Goal: Task Accomplishment & Management: Manage account settings

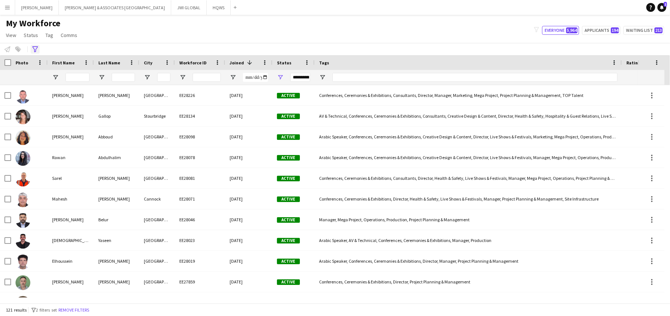
click at [36, 48] on icon "Advanced filters" at bounding box center [35, 49] width 6 height 6
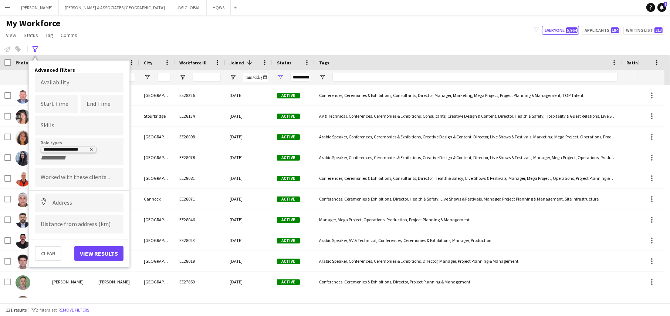
click at [90, 150] on icon "Remove tag" at bounding box center [91, 149] width 3 height 3
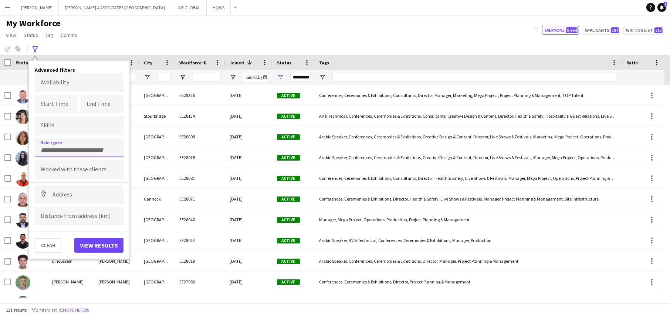
click at [90, 150] on input "Type to search role types..." at bounding box center [79, 150] width 77 height 7
type input "*****"
click at [85, 175] on div "Artist Liaison Manager" at bounding box center [79, 168] width 89 height 18
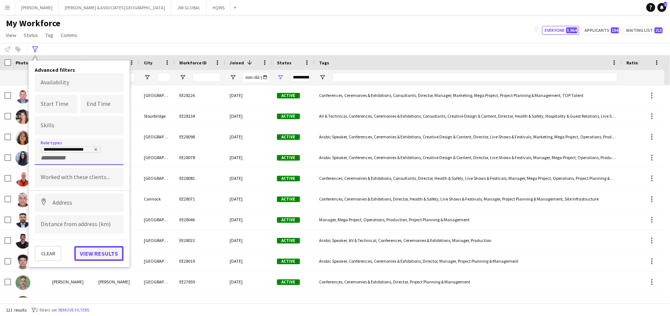
click at [91, 218] on button "View results" at bounding box center [98, 253] width 49 height 15
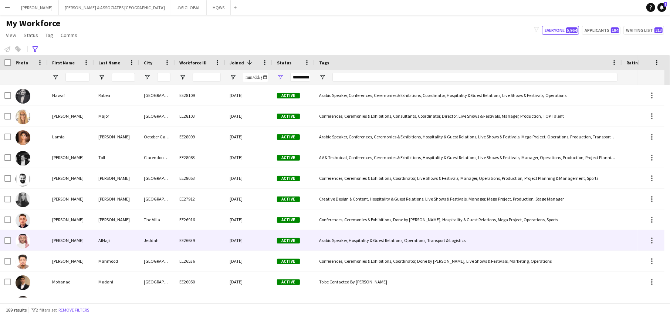
click at [63, 218] on div "Abdallah" at bounding box center [71, 240] width 46 height 20
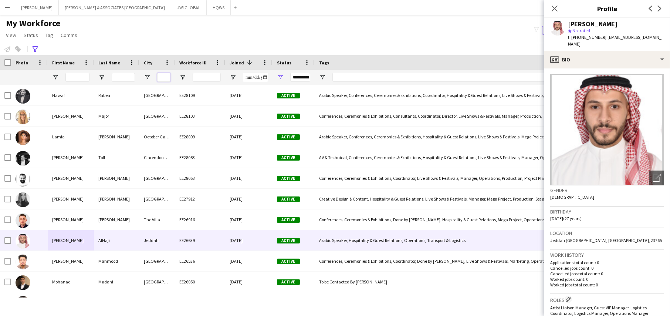
click at [161, 78] on input "City Filter Input" at bounding box center [163, 77] width 13 height 9
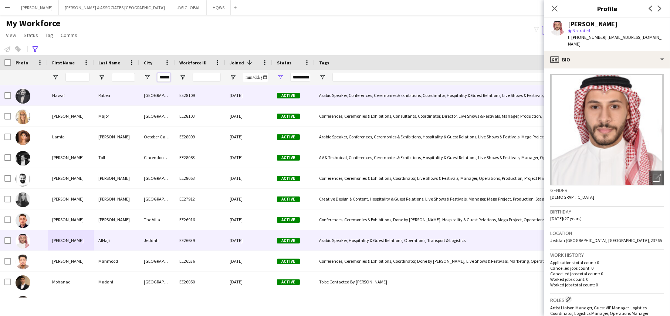
scroll to position [0, 1]
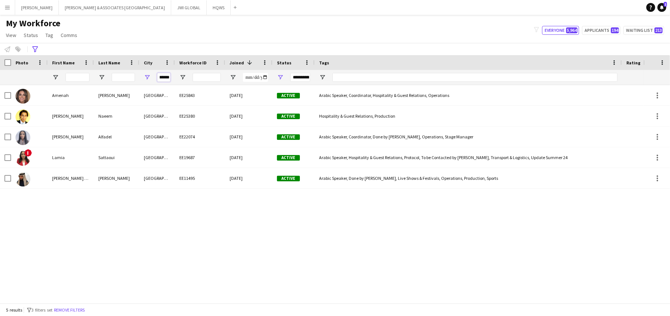
click at [160, 77] on input "******" at bounding box center [163, 77] width 13 height 9
click at [160, 78] on input "******" at bounding box center [163, 77] width 13 height 9
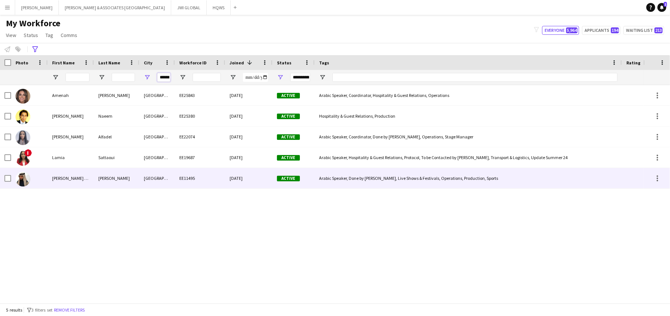
type input "******"
click at [86, 182] on div "yasir fadi muslih" at bounding box center [71, 178] width 46 height 20
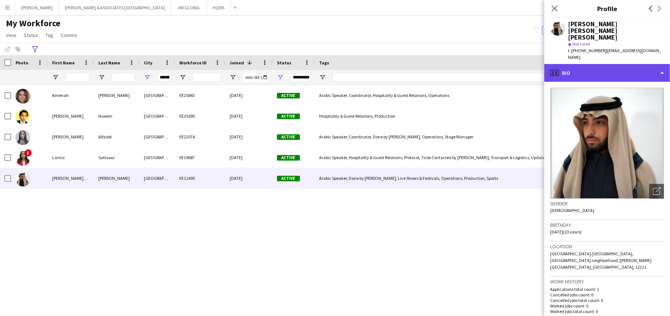
click at [447, 64] on div "profile Bio" at bounding box center [608, 73] width 126 height 18
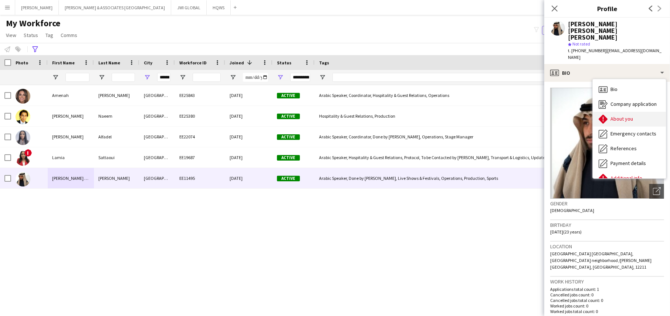
click at [447, 115] on span "About you" at bounding box center [622, 118] width 23 height 7
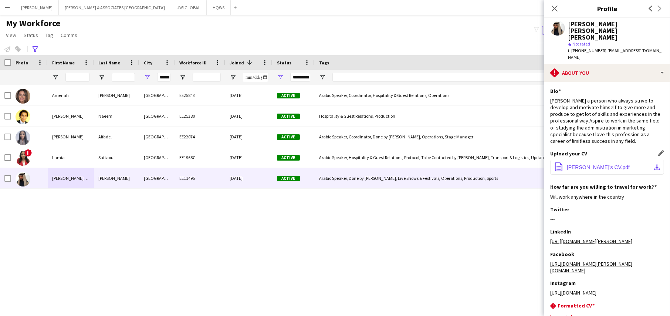
click at [447, 164] on span "Yaser's CV.pdf" at bounding box center [598, 167] width 63 height 6
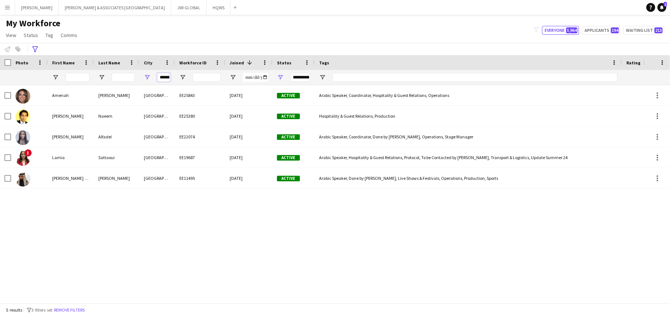
click at [165, 79] on input "******" at bounding box center [163, 77] width 13 height 9
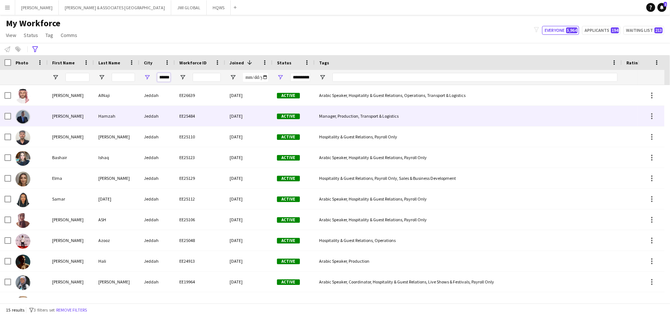
type input "******"
click at [96, 92] on div "Hamzah" at bounding box center [117, 116] width 46 height 20
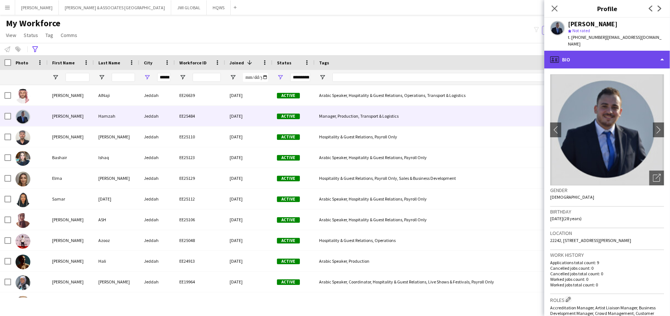
click at [228, 59] on div "profile Bio" at bounding box center [608, 60] width 126 height 18
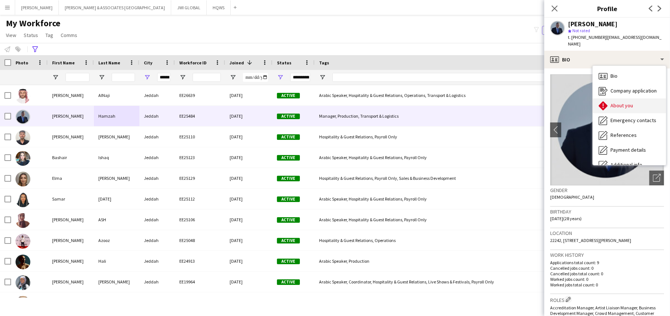
click at [228, 92] on div "About you About you" at bounding box center [629, 105] width 73 height 15
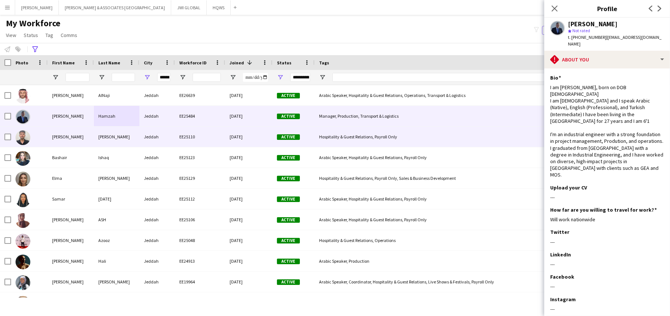
click at [134, 92] on div "Al hussein" at bounding box center [117, 137] width 46 height 20
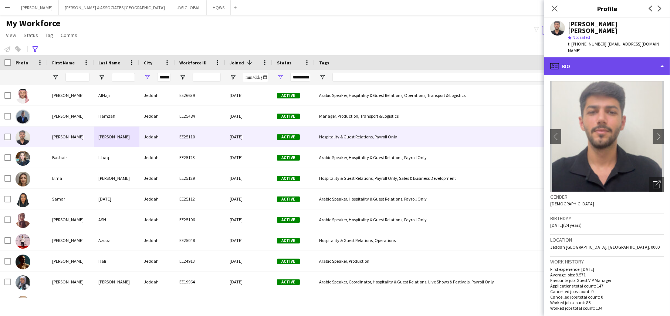
click at [228, 64] on div "profile Bio" at bounding box center [608, 66] width 126 height 18
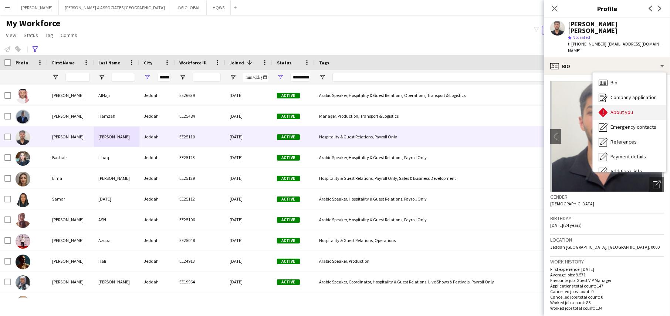
click at [228, 92] on span "About you" at bounding box center [622, 112] width 23 height 7
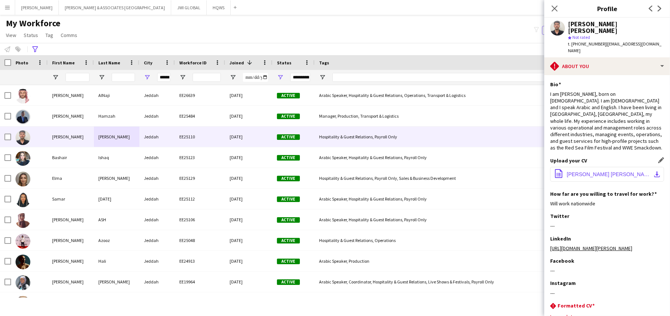
click at [228, 92] on span "Abdelhafez Ahmed Elhussein.pdf" at bounding box center [609, 174] width 84 height 6
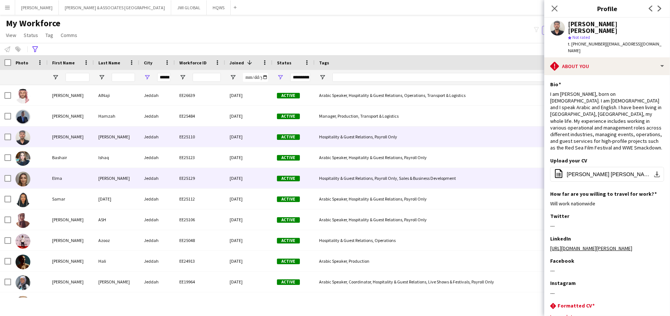
click at [88, 92] on div "Elma" at bounding box center [71, 178] width 46 height 20
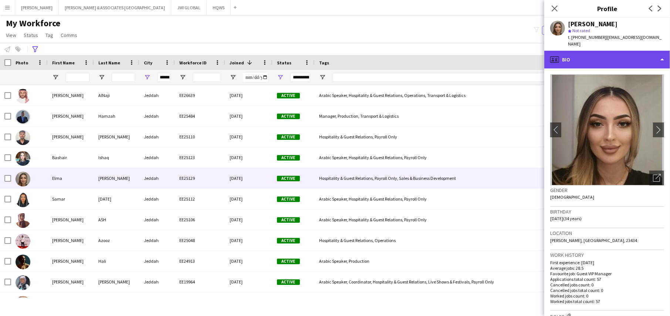
click at [228, 51] on div "profile Bio" at bounding box center [608, 60] width 126 height 18
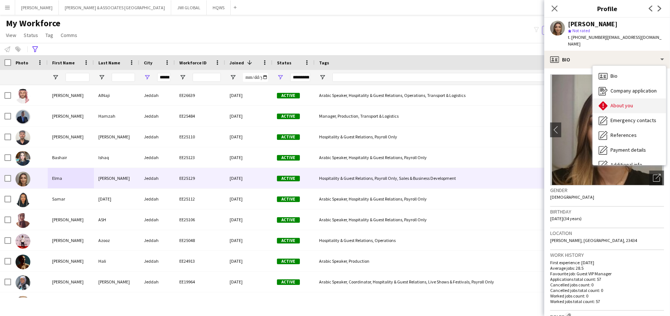
click at [228, 92] on icon at bounding box center [603, 105] width 9 height 9
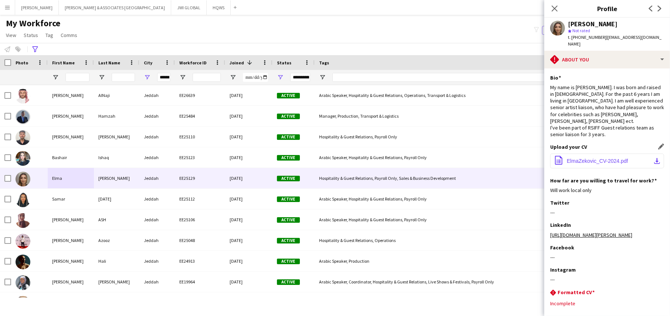
click at [228, 92] on span "ElmaZekovic_CV-2024.pdf" at bounding box center [597, 161] width 61 height 6
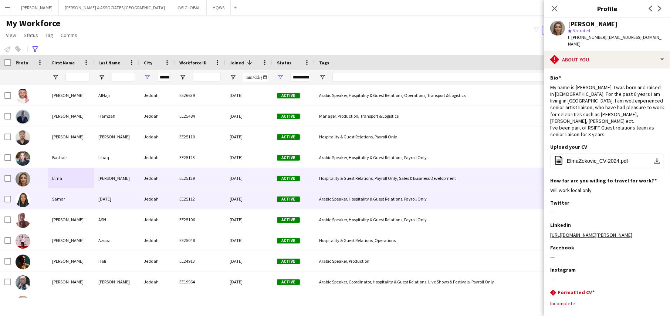
click at [73, 92] on div "Samar" at bounding box center [71, 199] width 46 height 20
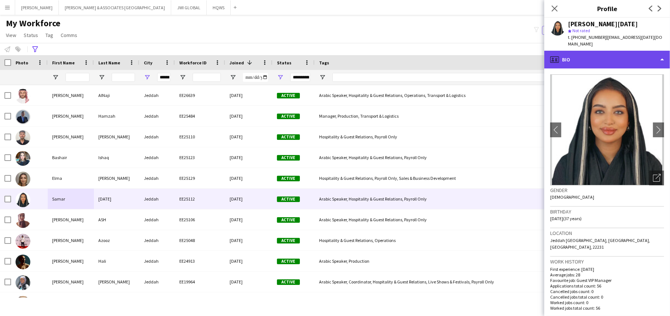
click at [228, 55] on div "profile Bio" at bounding box center [608, 60] width 126 height 18
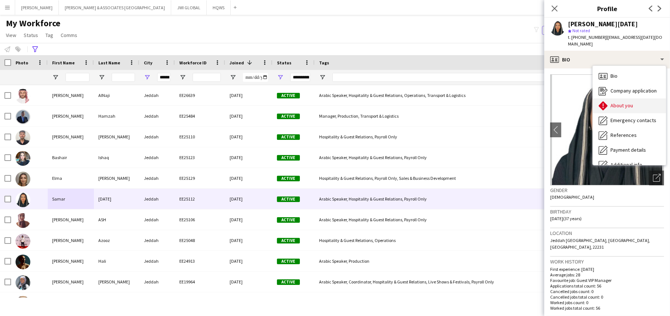
click at [228, 92] on div "About you About you" at bounding box center [629, 105] width 73 height 15
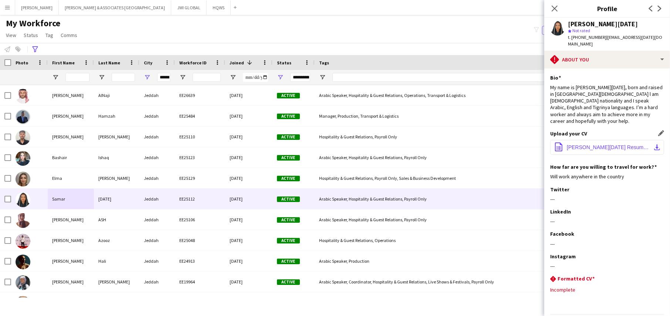
click at [228, 92] on span "Samar Ramadan Resume.pdf" at bounding box center [609, 147] width 84 height 6
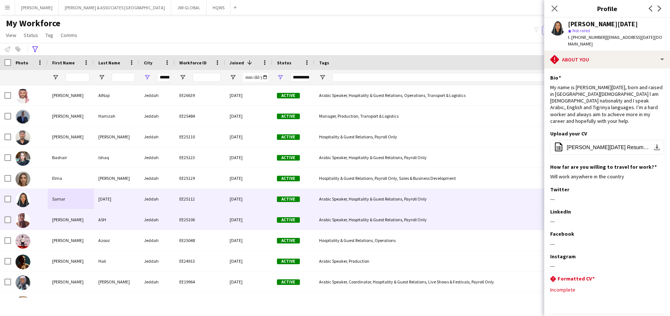
click at [66, 92] on div "Haneen" at bounding box center [71, 219] width 46 height 20
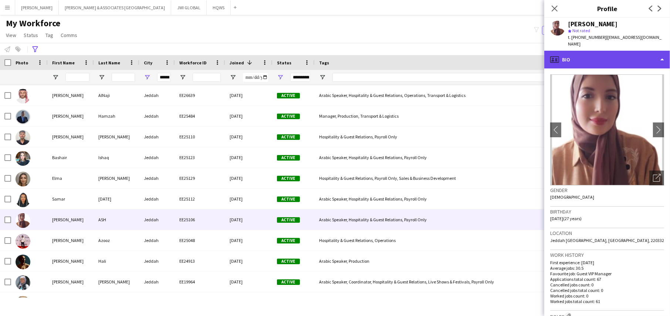
click at [228, 54] on div "profile Bio" at bounding box center [608, 60] width 126 height 18
